Goal: Information Seeking & Learning: Learn about a topic

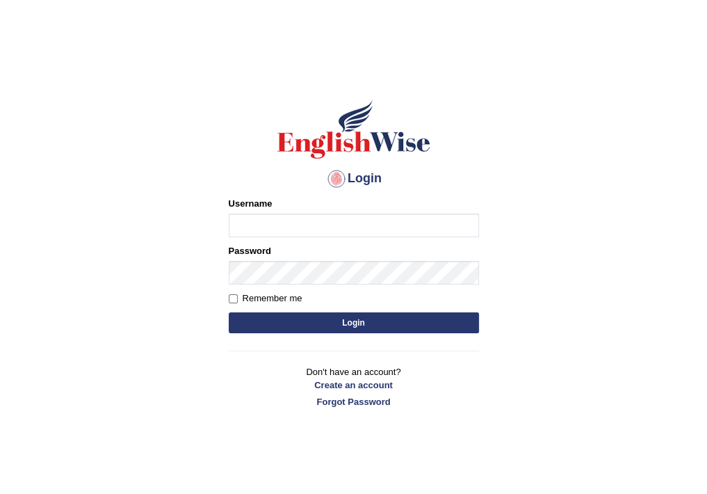
type input "Rajiphone1611"
click at [323, 325] on button "Login" at bounding box center [354, 322] width 250 height 21
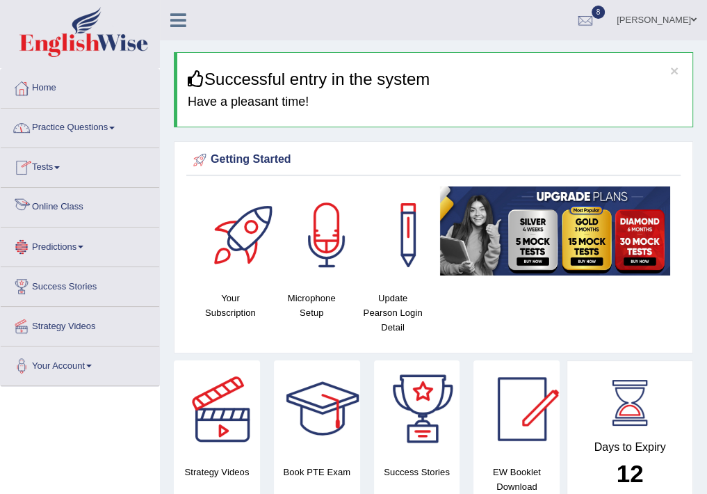
click at [59, 214] on link "Online Class" at bounding box center [80, 205] width 159 height 35
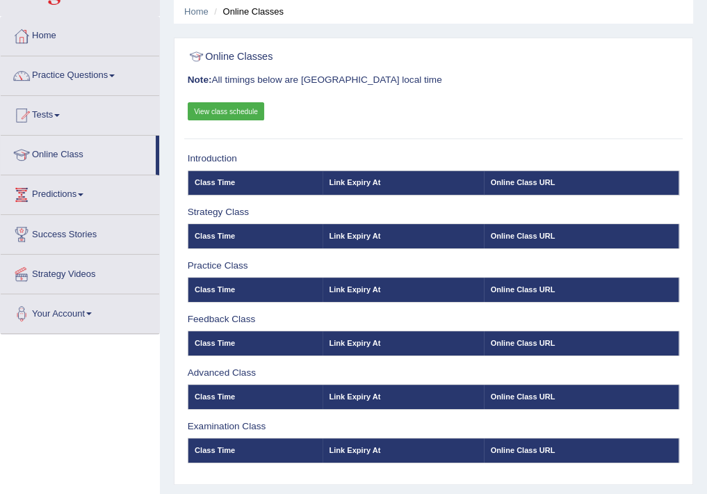
scroll to position [50, 0]
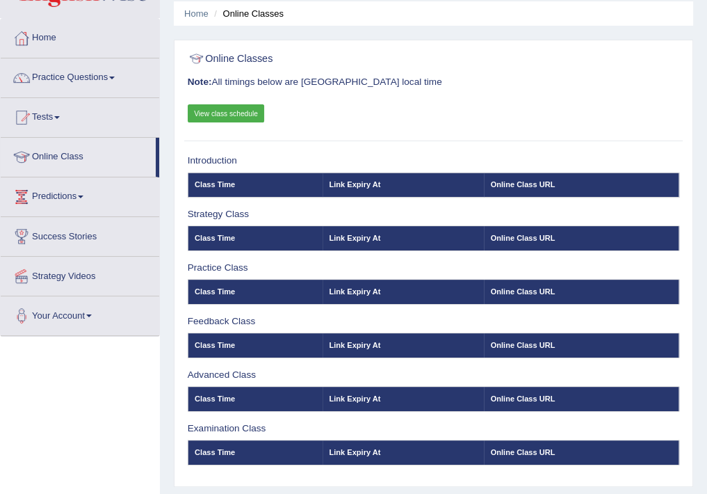
click at [237, 117] on link "View class schedule" at bounding box center [226, 113] width 77 height 18
click at [61, 42] on link "Home" at bounding box center [80, 36] width 159 height 35
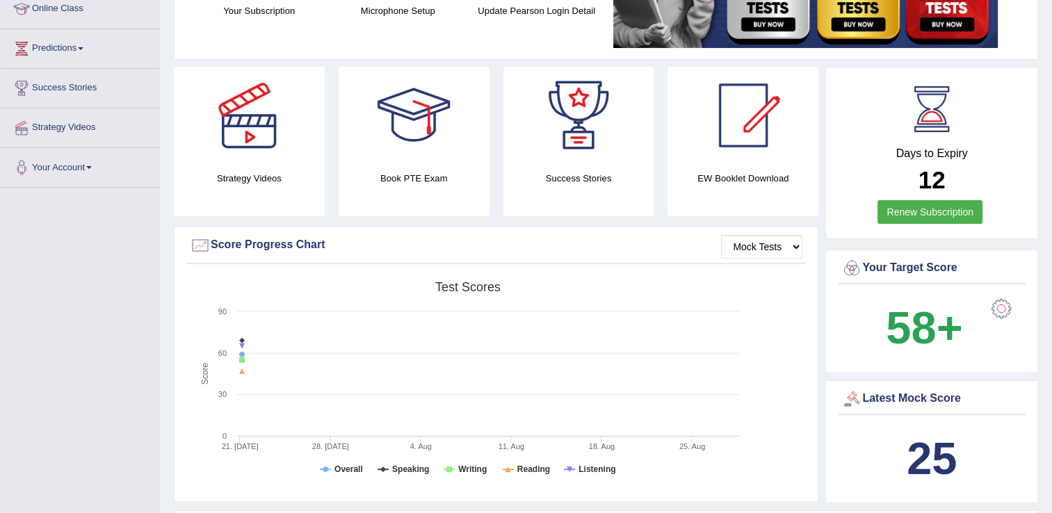
scroll to position [193, 0]
